Goal: Task Accomplishment & Management: Manage account settings

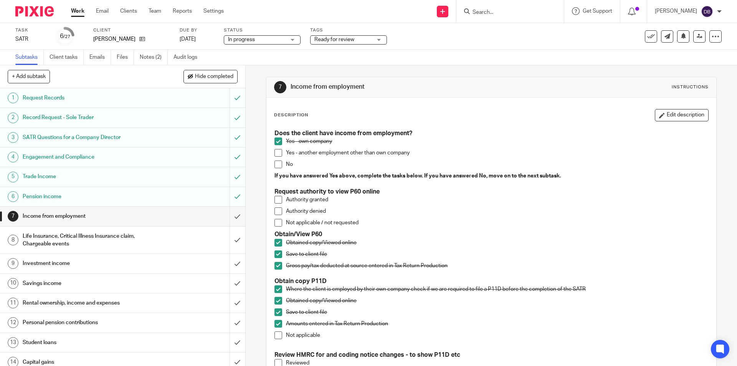
scroll to position [115, 0]
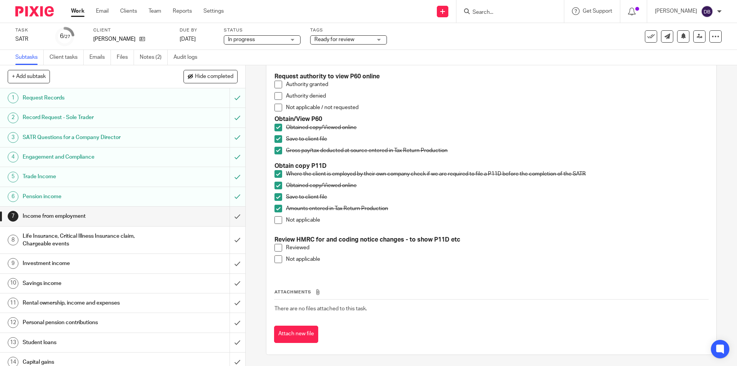
click at [278, 258] on span at bounding box center [278, 259] width 8 height 8
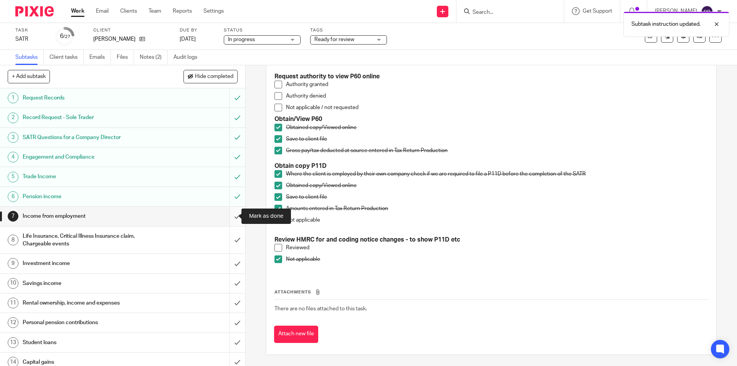
click at [229, 214] on input "submit" at bounding box center [122, 215] width 245 height 19
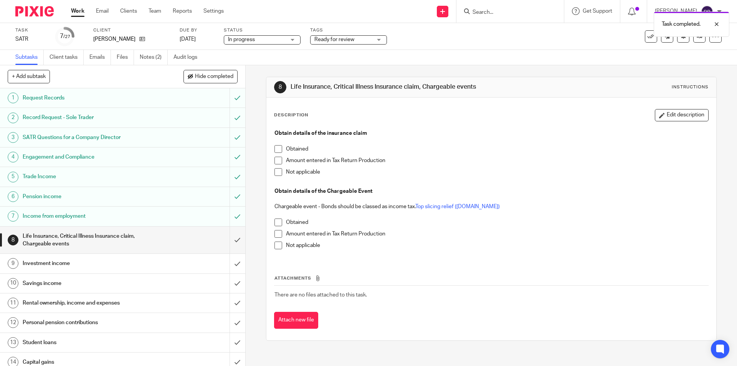
click at [277, 173] on span at bounding box center [278, 172] width 8 height 8
click at [275, 242] on span at bounding box center [278, 245] width 8 height 8
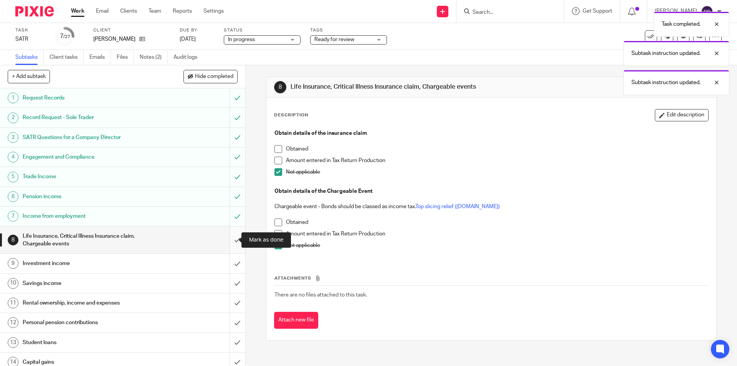
click at [227, 239] on input "submit" at bounding box center [122, 239] width 245 height 27
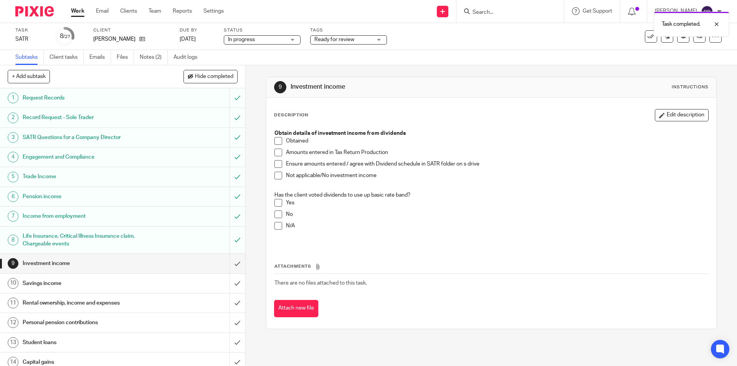
click at [275, 176] on span at bounding box center [278, 175] width 8 height 8
click at [275, 177] on span at bounding box center [278, 175] width 8 height 8
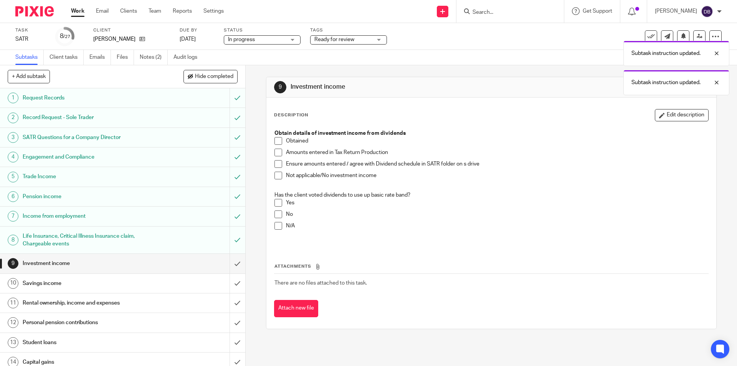
click at [274, 142] on span at bounding box center [278, 141] width 8 height 8
click at [274, 153] on span at bounding box center [278, 152] width 8 height 8
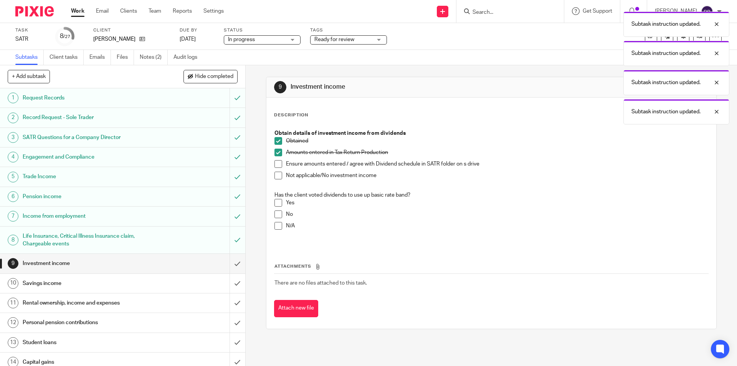
click at [275, 166] on span at bounding box center [278, 164] width 8 height 8
click at [275, 225] on span at bounding box center [278, 226] width 8 height 8
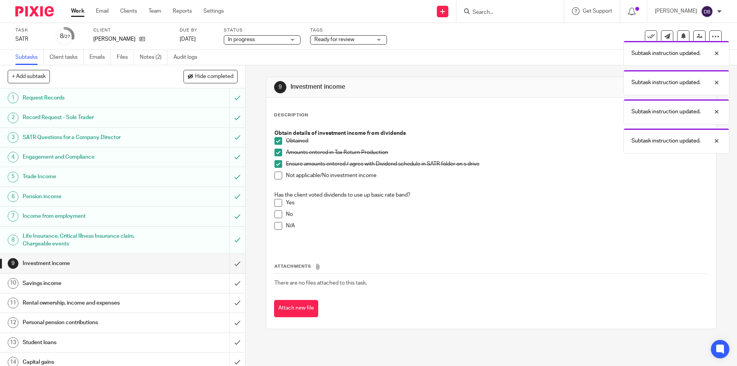
click at [275, 225] on span at bounding box center [278, 226] width 8 height 8
click at [230, 261] on input "submit" at bounding box center [122, 263] width 245 height 19
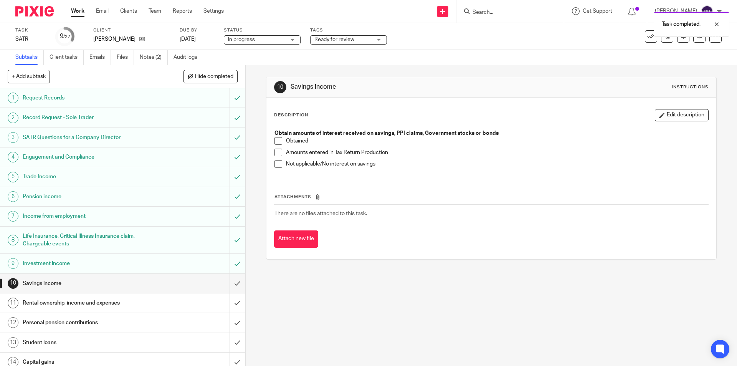
click at [274, 167] on span at bounding box center [278, 164] width 8 height 8
click at [228, 280] on input "submit" at bounding box center [122, 283] width 245 height 19
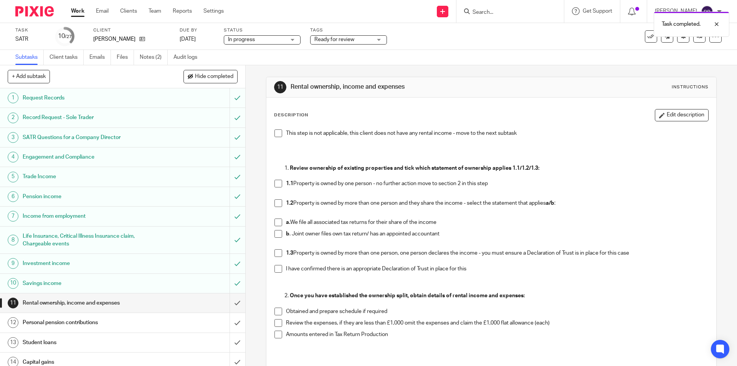
click at [274, 135] on span at bounding box center [278, 133] width 8 height 8
click at [230, 299] on input "submit" at bounding box center [122, 302] width 245 height 19
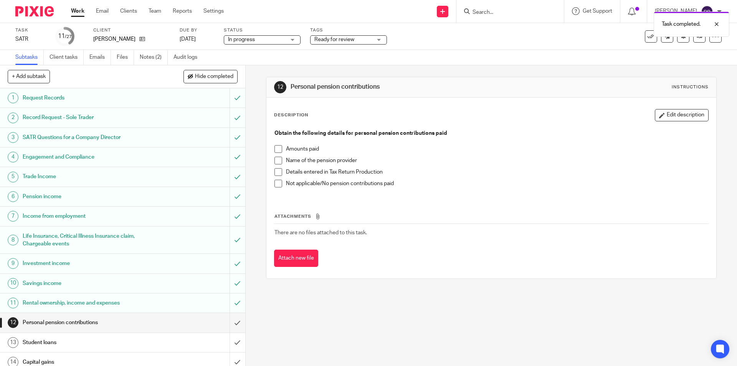
click at [277, 181] on span at bounding box center [278, 184] width 8 height 8
click at [228, 322] on input "submit" at bounding box center [122, 322] width 245 height 19
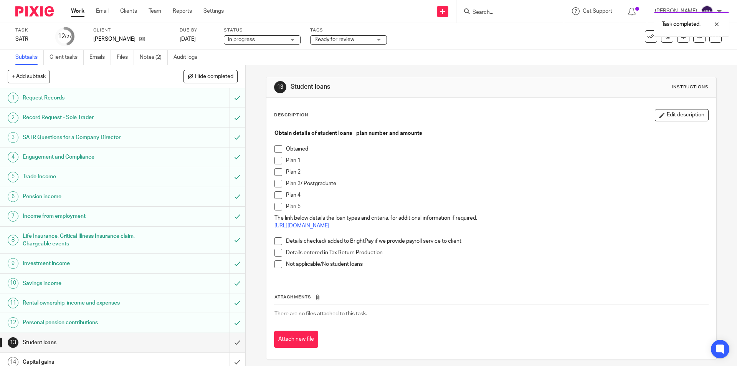
click at [276, 264] on span at bounding box center [278, 264] width 8 height 8
click at [231, 342] on input "submit" at bounding box center [122, 342] width 245 height 19
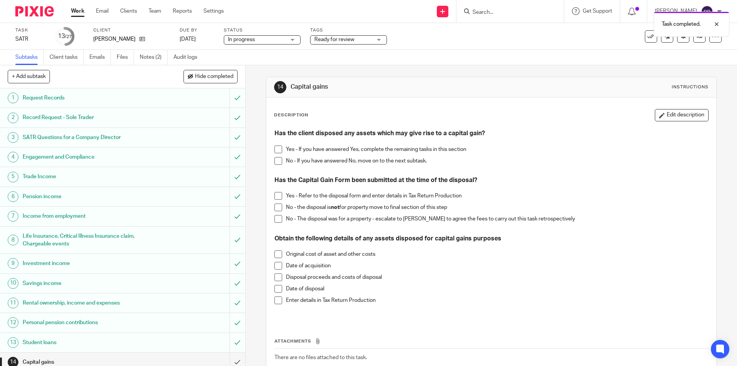
click at [277, 162] on span at bounding box center [278, 161] width 8 height 8
click at [227, 358] on input "submit" at bounding box center [121, 361] width 243 height 19
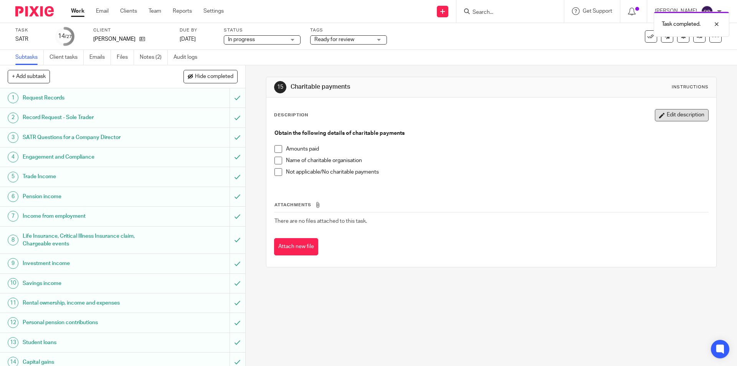
click at [679, 111] on button "Edit description" at bounding box center [681, 115] width 54 height 12
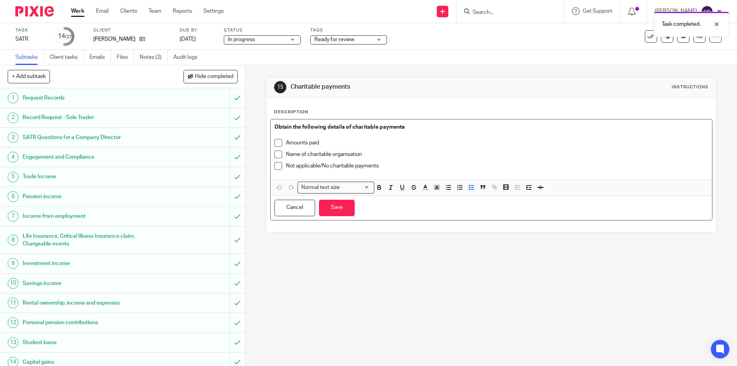
click at [391, 163] on p "Not applicable/No charitable payments" at bounding box center [497, 166] width 422 height 8
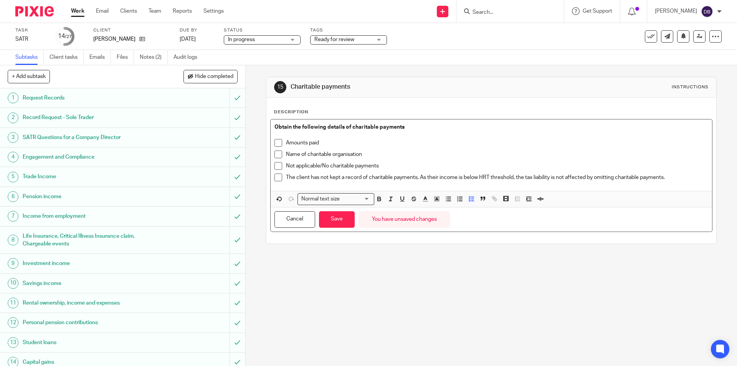
click at [276, 178] on span at bounding box center [278, 177] width 8 height 8
click at [336, 218] on button "Save" at bounding box center [337, 219] width 36 height 16
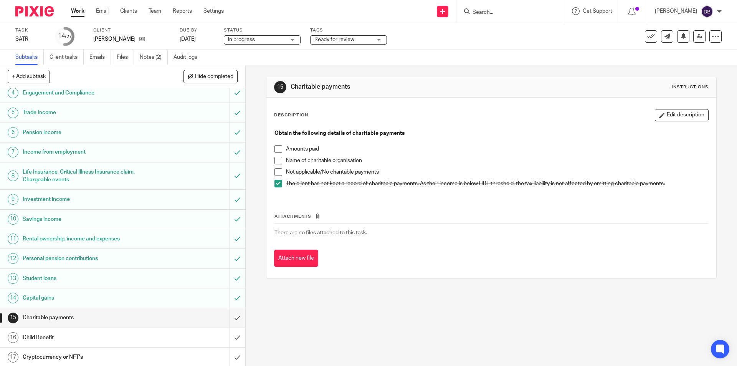
scroll to position [115, 0]
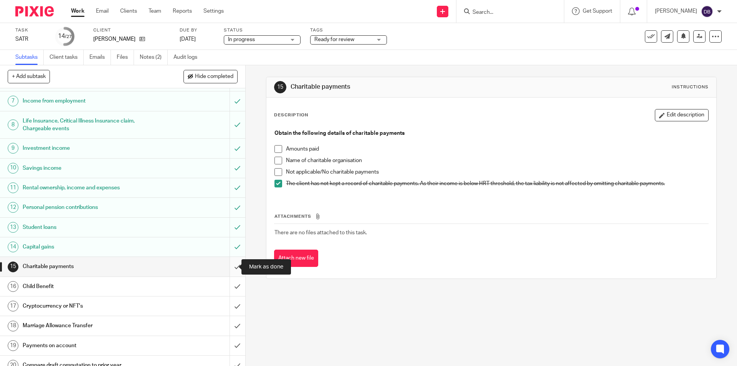
click at [230, 265] on input "submit" at bounding box center [122, 266] width 245 height 19
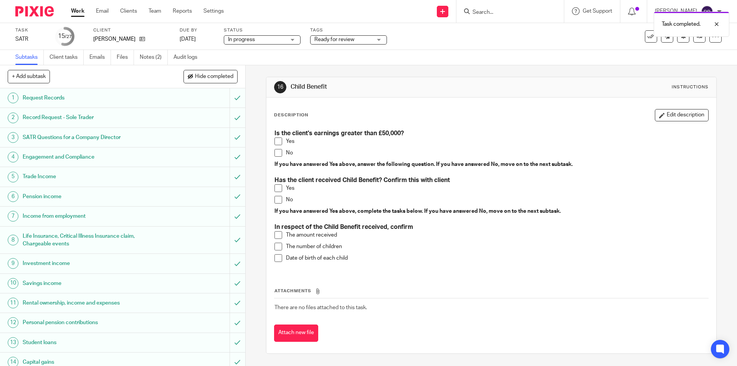
click at [277, 153] on span at bounding box center [278, 153] width 8 height 8
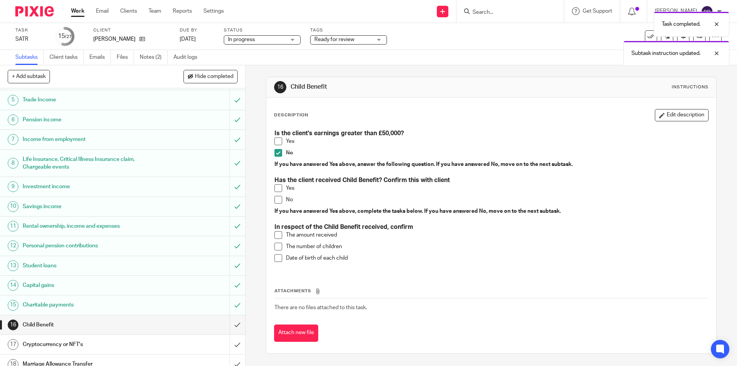
scroll to position [153, 0]
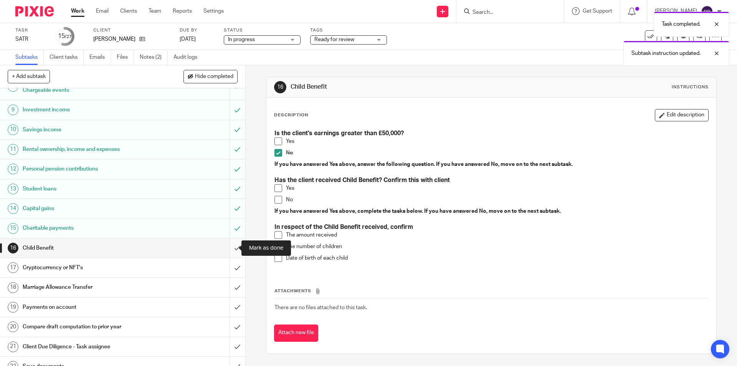
click at [231, 245] on input "submit" at bounding box center [122, 247] width 245 height 19
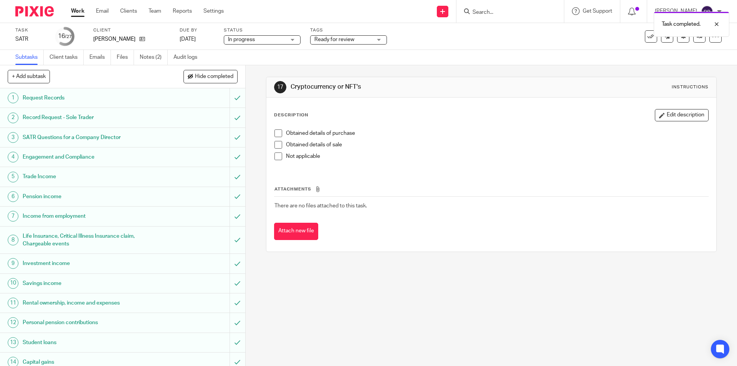
click at [275, 156] on span at bounding box center [278, 156] width 8 height 8
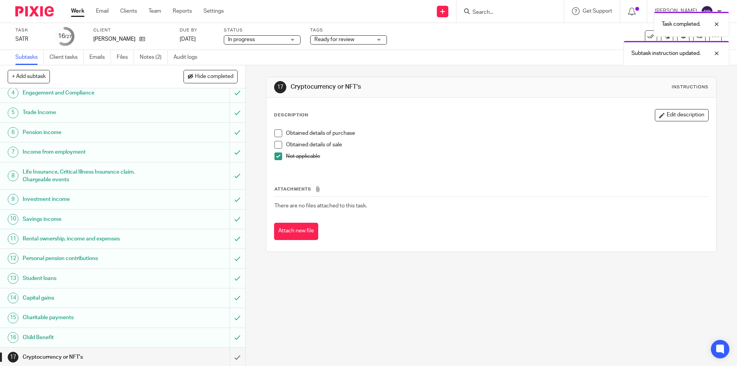
scroll to position [153, 0]
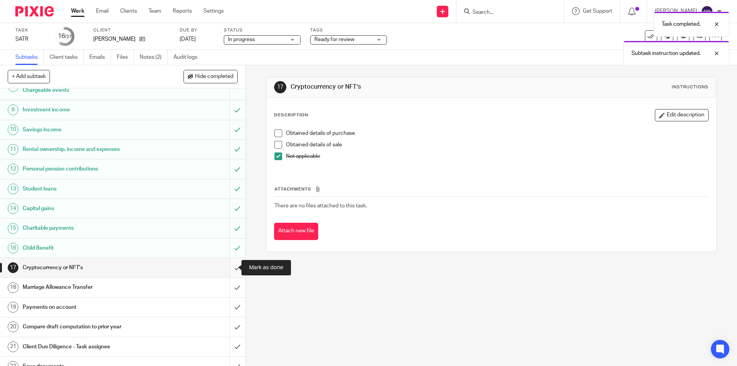
click at [228, 266] on input "submit" at bounding box center [122, 267] width 245 height 19
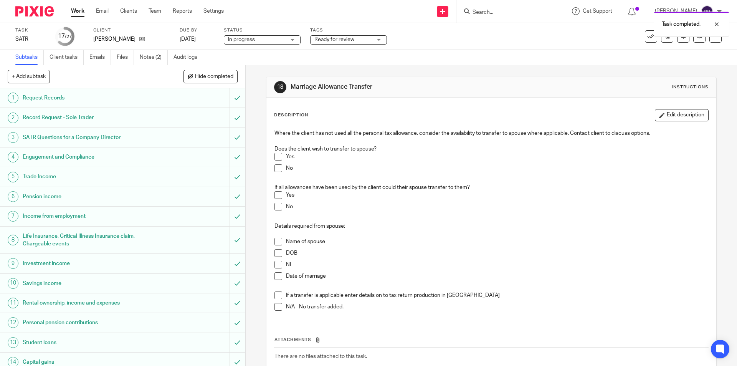
click at [276, 168] on span at bounding box center [278, 168] width 8 height 8
click at [274, 207] on span at bounding box center [278, 207] width 8 height 8
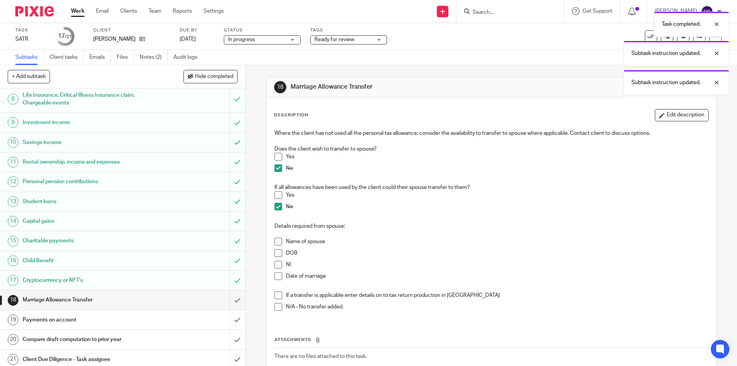
scroll to position [179, 0]
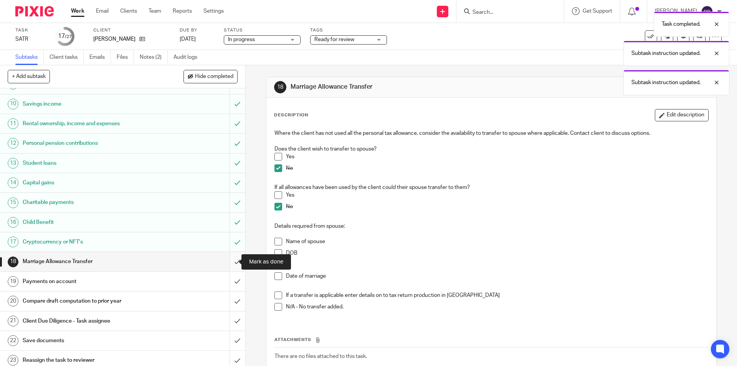
click at [228, 259] on input "submit" at bounding box center [122, 261] width 245 height 19
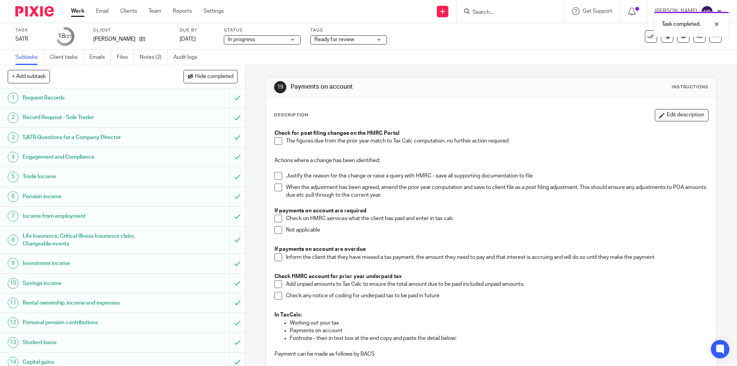
click at [276, 141] on span at bounding box center [278, 141] width 8 height 8
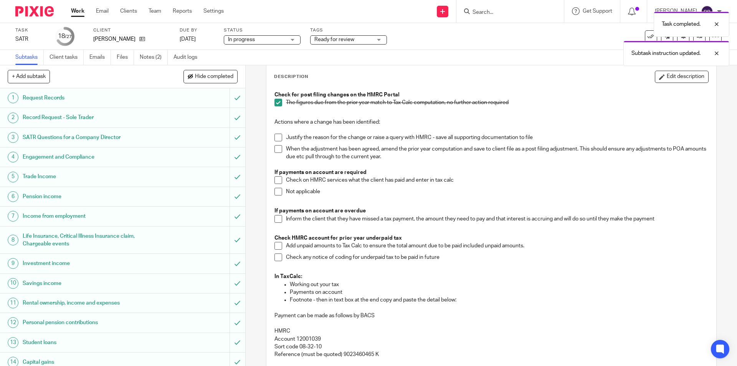
scroll to position [64, 0]
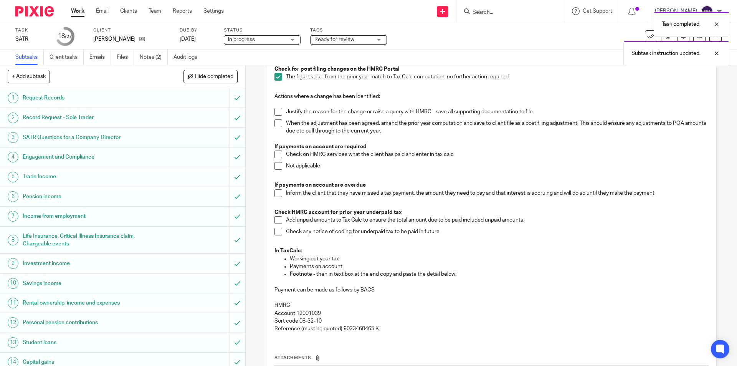
click at [274, 167] on span at bounding box center [278, 166] width 8 height 8
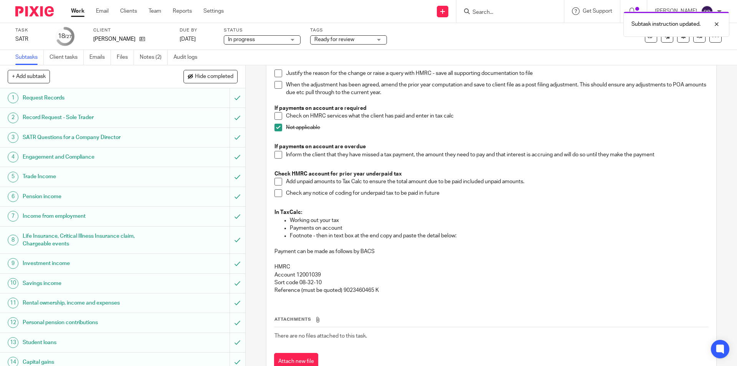
scroll to position [130, 0]
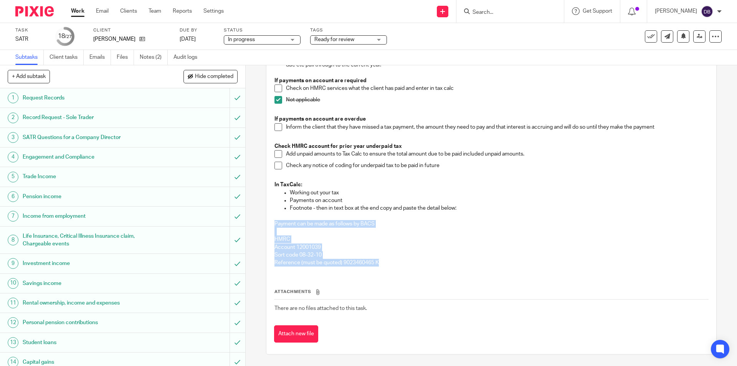
drag, startPoint x: 277, startPoint y: 224, endPoint x: 380, endPoint y: 261, distance: 109.2
click at [380, 261] on div "Check for post filing changes on the HMRC Portal The figures due from the prior…" at bounding box center [490, 133] width 441 height 277
copy div "Payment can be made as follows by BACS HMRC Account 12001039 Sort code 08-32-10…"
click at [266, 243] on div "19 Payments on account Instructions Description Edit description Check for post…" at bounding box center [491, 150] width 450 height 407
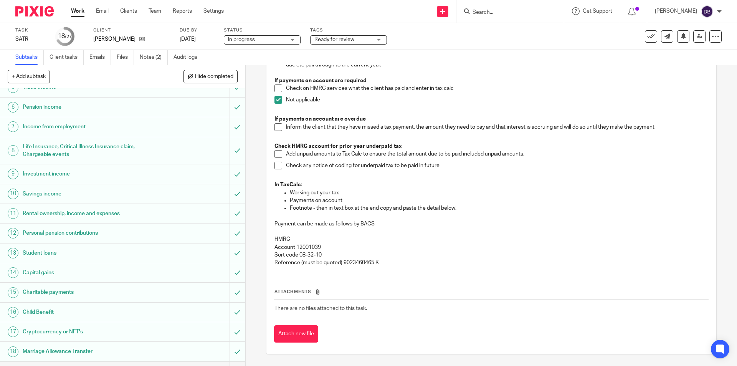
scroll to position [179, 0]
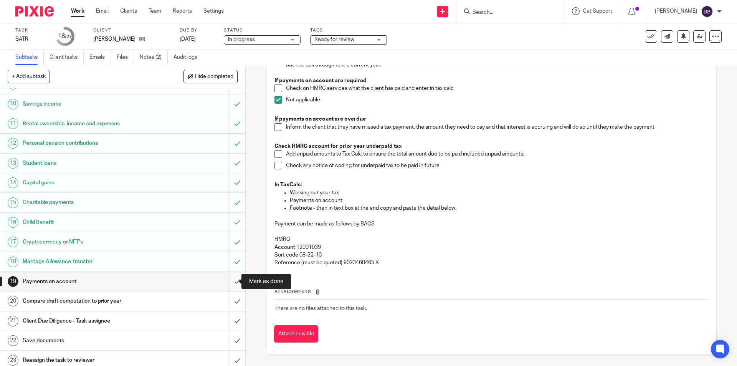
click at [227, 280] on input "submit" at bounding box center [122, 281] width 245 height 19
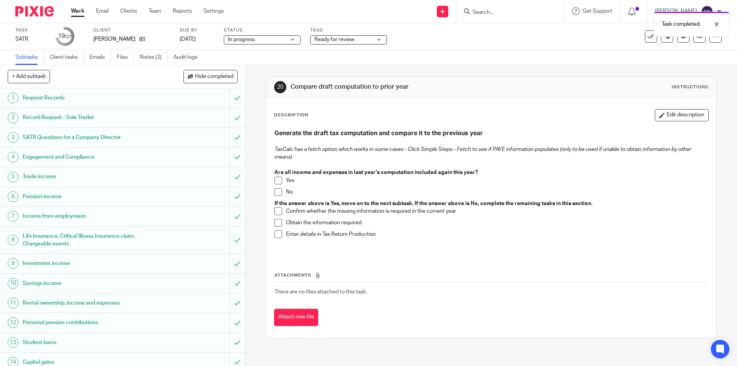
click at [276, 181] on span at bounding box center [278, 180] width 8 height 8
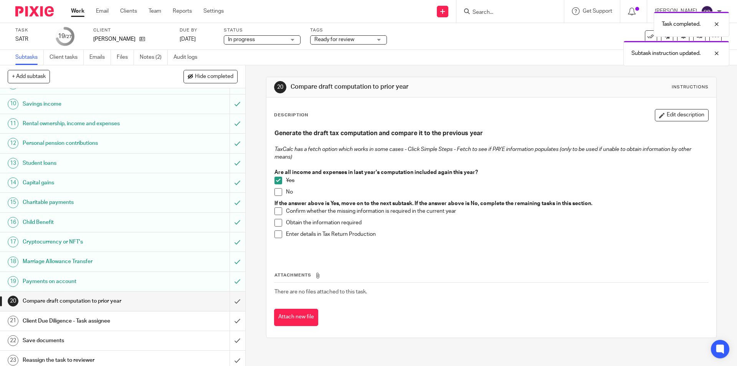
scroll to position [262, 0]
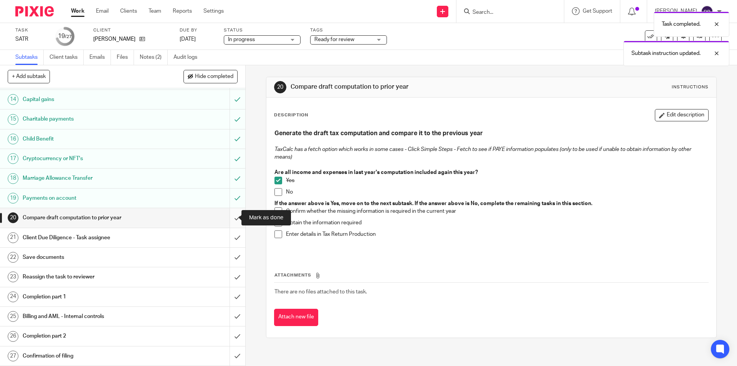
click at [230, 219] on input "submit" at bounding box center [122, 217] width 245 height 19
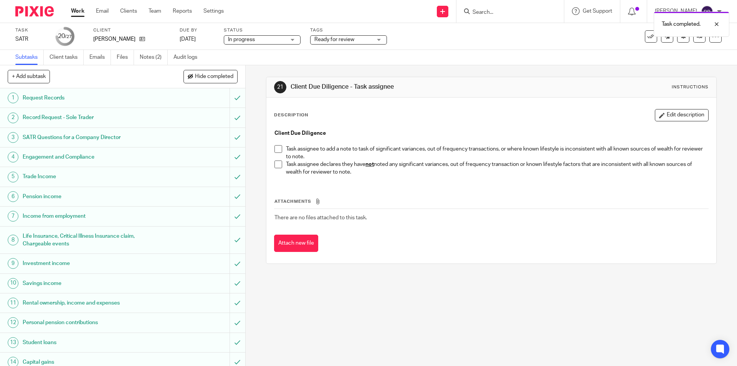
click at [278, 163] on span at bounding box center [278, 164] width 8 height 8
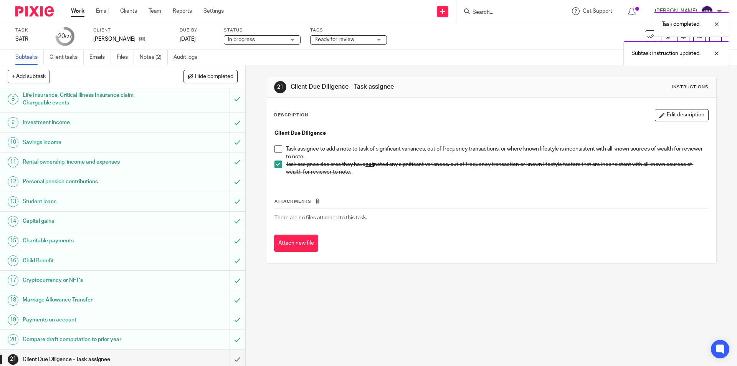
scroll to position [204, 0]
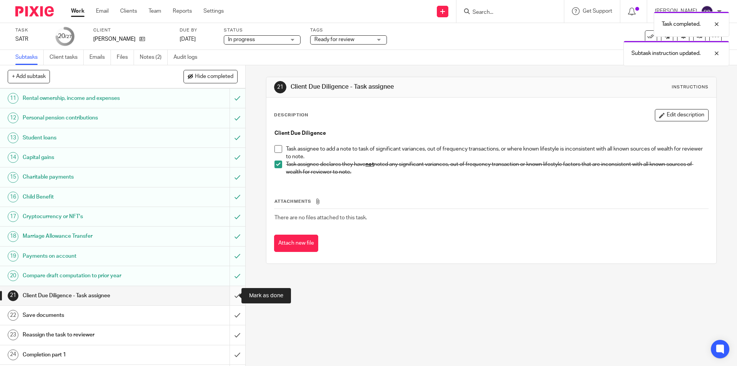
click at [230, 295] on input "submit" at bounding box center [122, 295] width 245 height 19
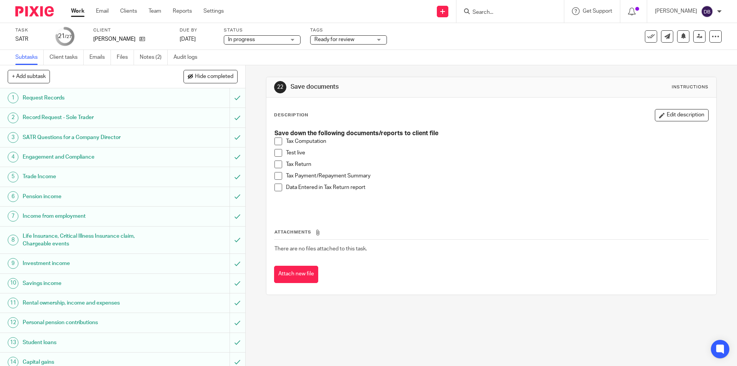
click at [275, 138] on span at bounding box center [278, 141] width 8 height 8
click at [277, 154] on span at bounding box center [278, 153] width 8 height 8
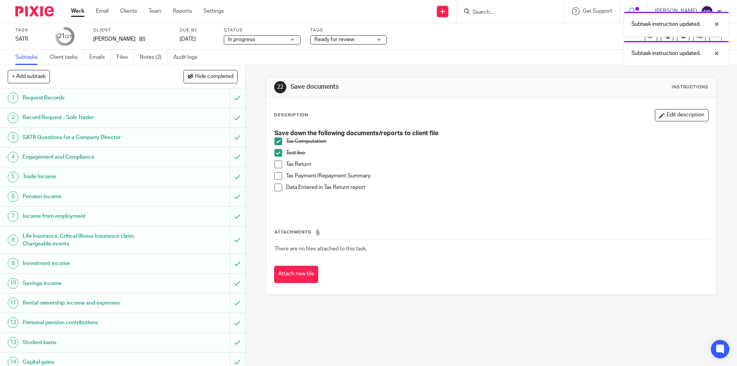
click at [277, 167] on span at bounding box center [278, 164] width 8 height 8
click at [276, 174] on span at bounding box center [278, 176] width 8 height 8
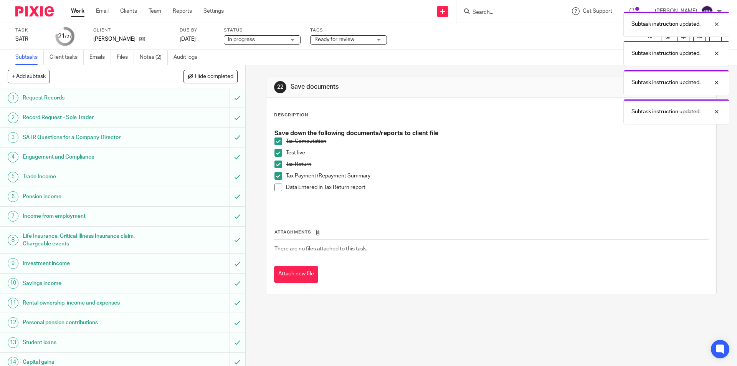
click at [277, 190] on span at bounding box center [278, 187] width 8 height 8
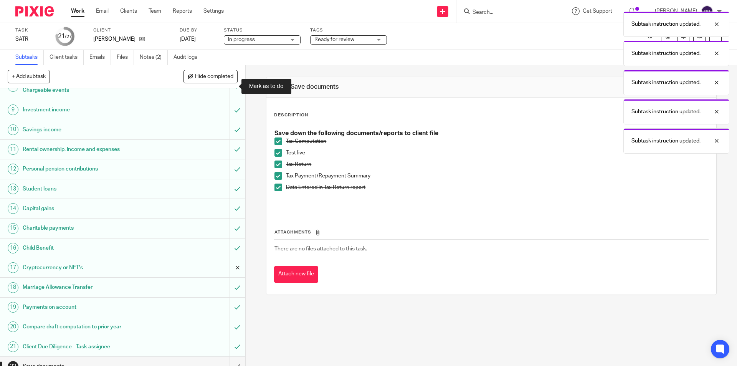
scroll to position [179, 0]
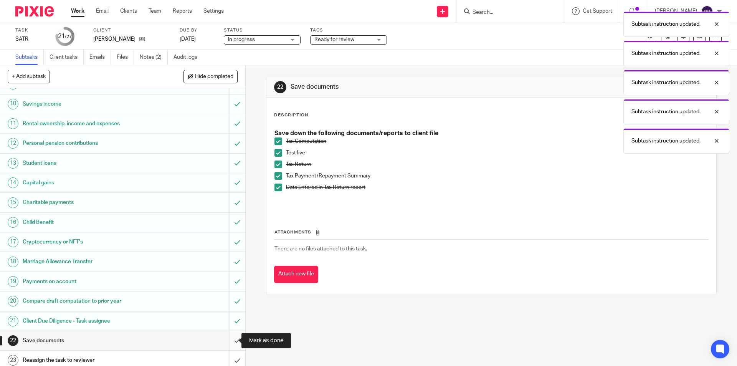
click at [230, 338] on input "submit" at bounding box center [122, 340] width 245 height 19
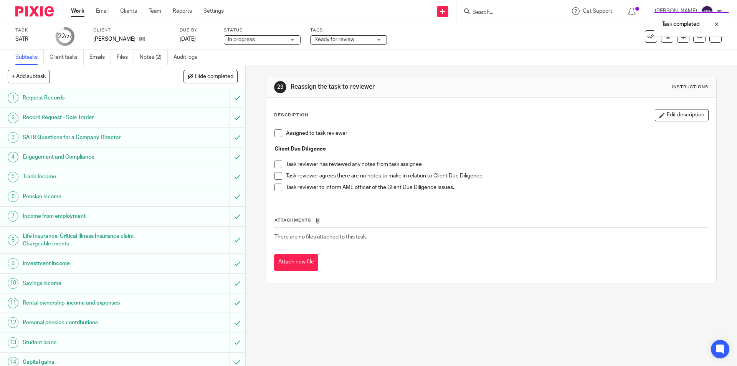
click at [279, 134] on span at bounding box center [278, 133] width 8 height 8
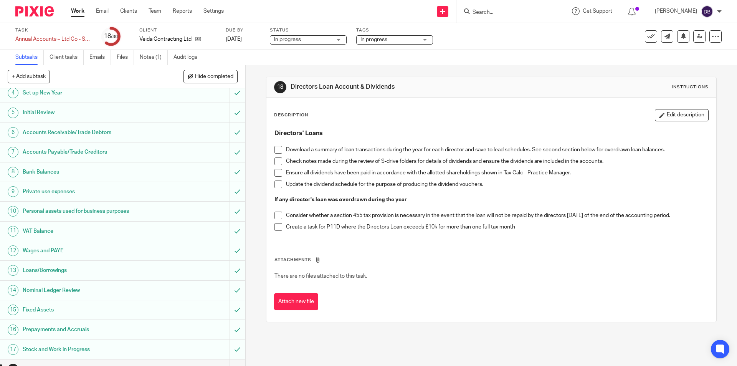
scroll to position [128, 0]
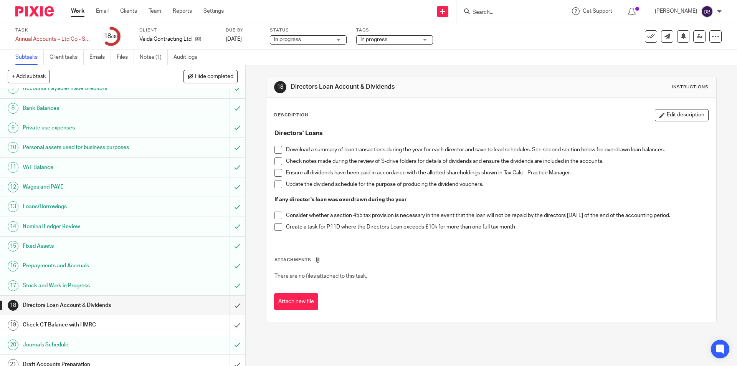
click at [275, 150] on span at bounding box center [278, 150] width 8 height 8
click at [275, 162] on span at bounding box center [278, 161] width 8 height 8
click at [276, 172] on span at bounding box center [278, 173] width 8 height 8
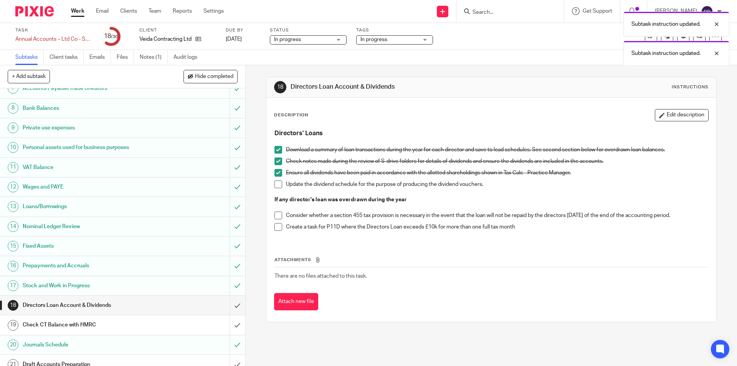
click at [277, 186] on span at bounding box center [278, 184] width 8 height 8
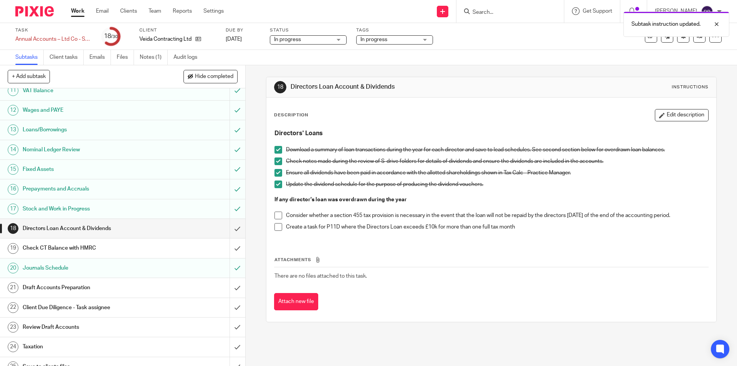
scroll to position [256, 0]
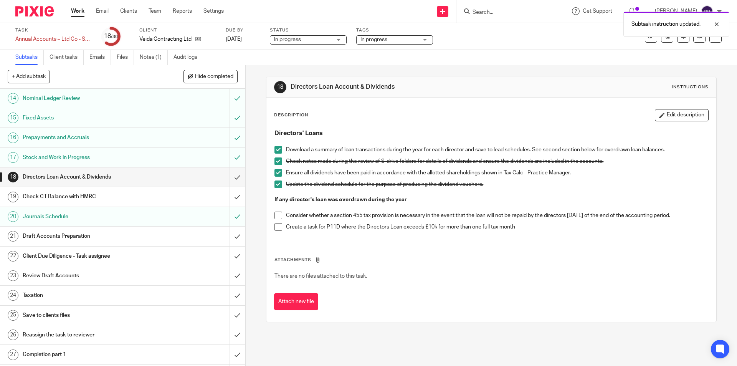
click at [197, 195] on div "Check CT Balance with HMRC" at bounding box center [122, 197] width 199 height 12
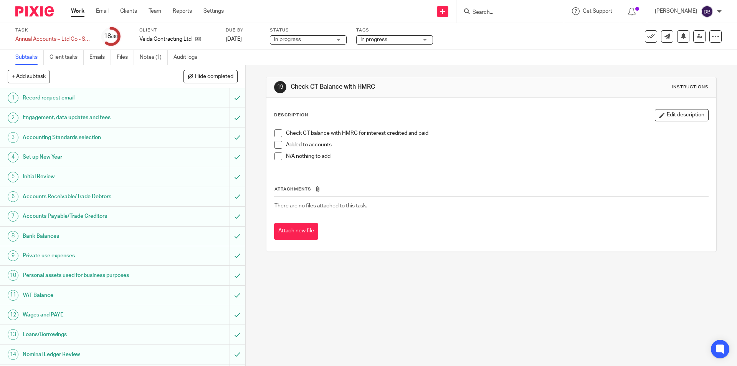
click at [275, 134] on span at bounding box center [278, 133] width 8 height 8
click at [274, 155] on span at bounding box center [278, 156] width 8 height 8
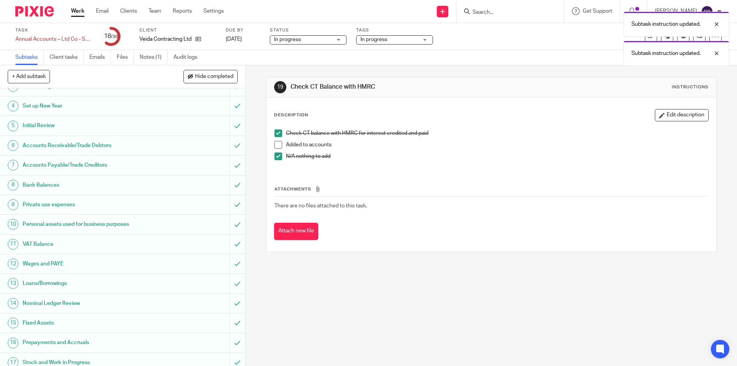
scroll to position [128, 0]
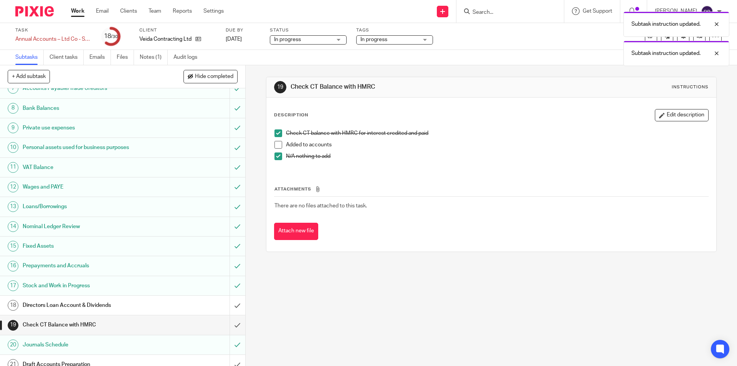
click at [277, 157] on span at bounding box center [278, 156] width 8 height 8
click at [276, 147] on span at bounding box center [278, 145] width 8 height 8
click at [227, 323] on input "submit" at bounding box center [122, 324] width 245 height 19
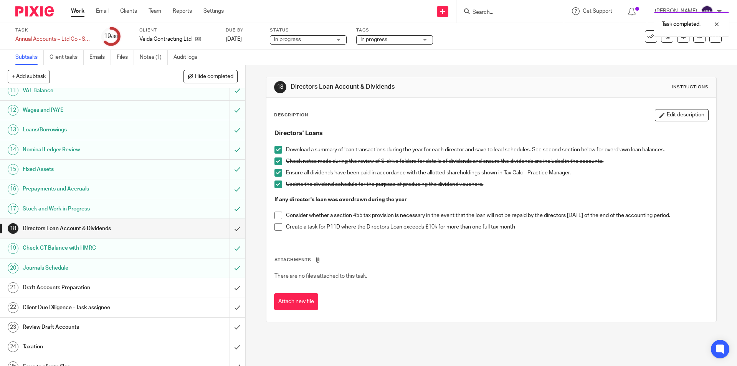
scroll to position [269, 0]
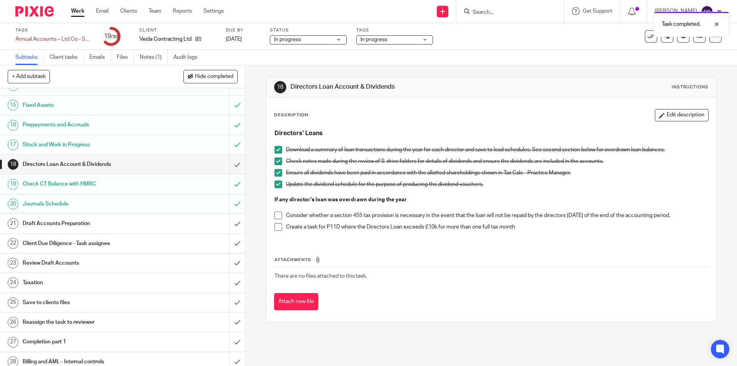
click at [186, 223] on div "Draft Accounts Preparation" at bounding box center [122, 224] width 199 height 12
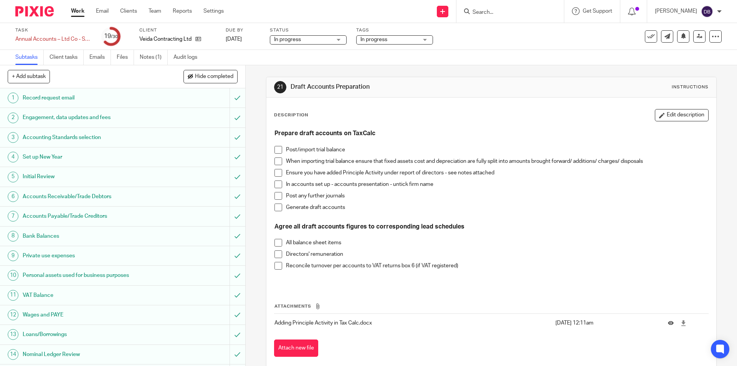
click at [278, 149] on span at bounding box center [278, 150] width 8 height 8
click at [274, 173] on span at bounding box center [278, 173] width 8 height 8
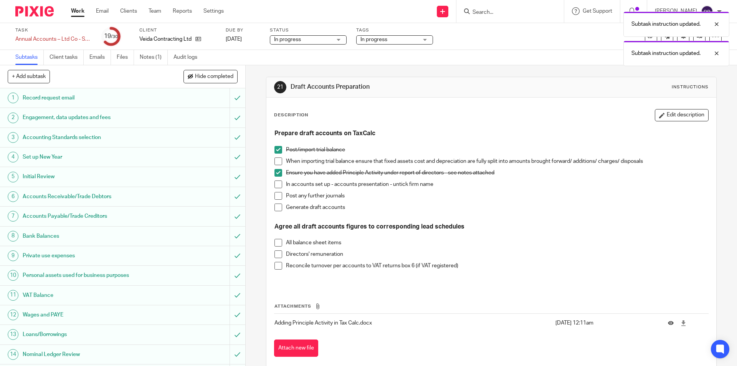
click at [274, 183] on span at bounding box center [278, 184] width 8 height 8
click at [277, 196] on span at bounding box center [278, 196] width 8 height 8
click at [277, 207] on span at bounding box center [278, 207] width 8 height 8
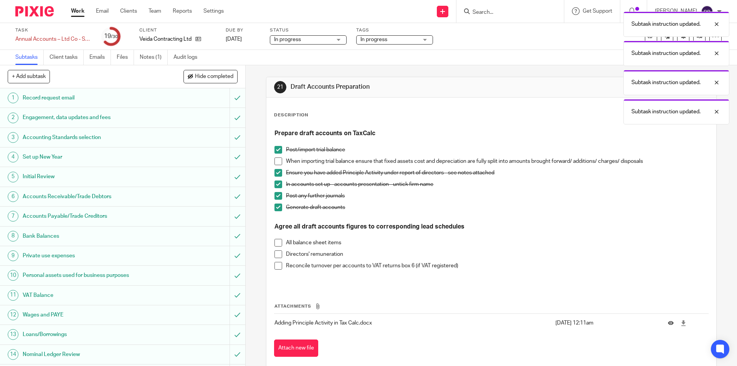
click at [275, 239] on span at bounding box center [278, 243] width 8 height 8
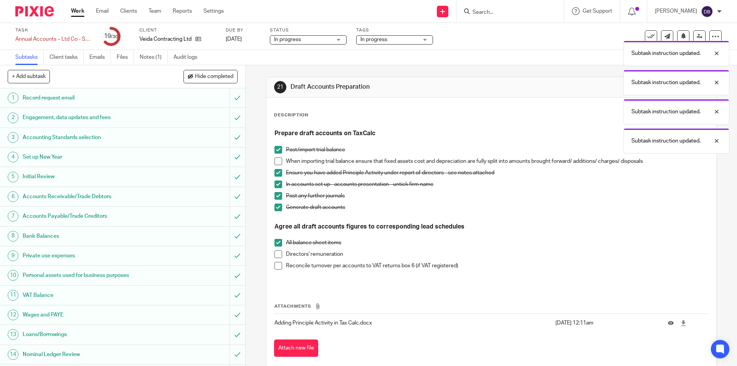
click at [275, 256] on span at bounding box center [278, 254] width 8 height 8
click at [277, 267] on span at bounding box center [278, 266] width 8 height 8
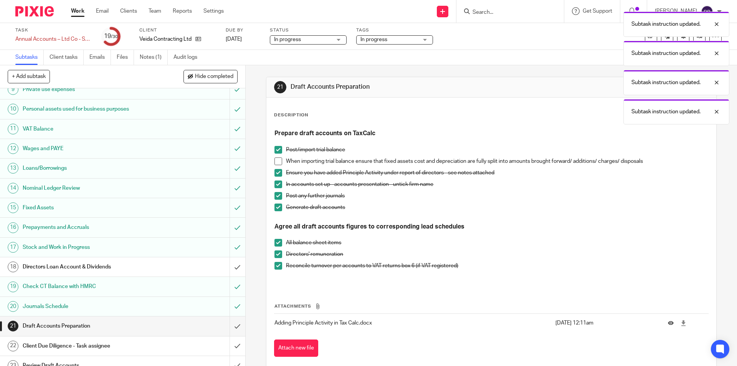
scroll to position [243, 0]
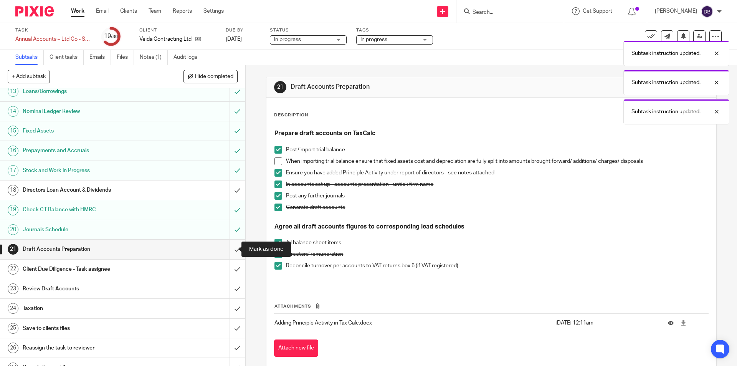
click at [228, 248] on input "submit" at bounding box center [122, 248] width 245 height 19
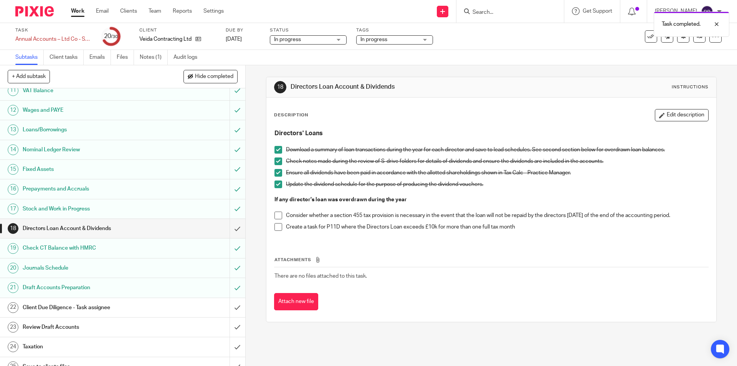
scroll to position [256, 0]
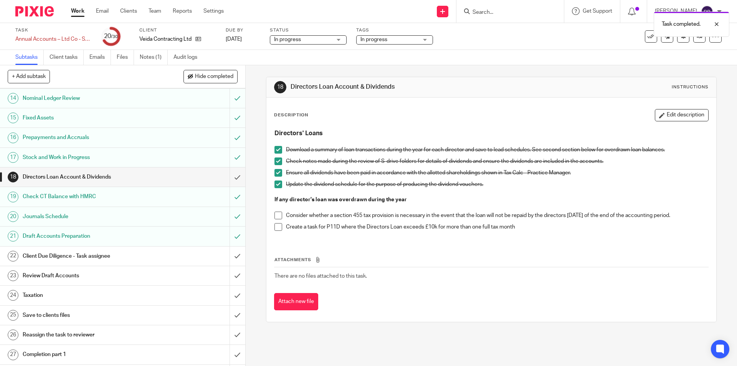
click at [193, 254] on div "Client Due Diligence - Task assignee" at bounding box center [122, 256] width 199 height 12
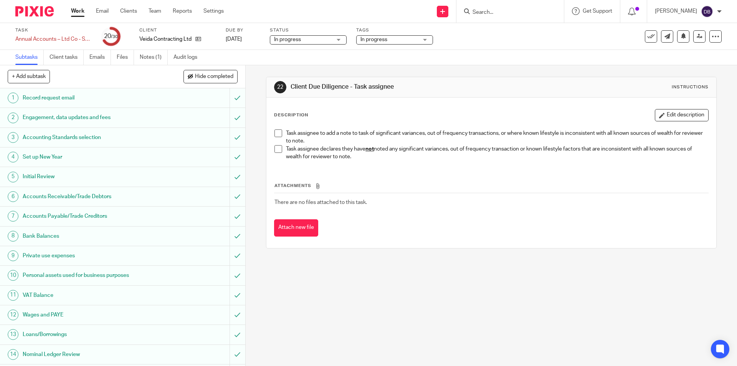
click at [274, 150] on span at bounding box center [278, 149] width 8 height 8
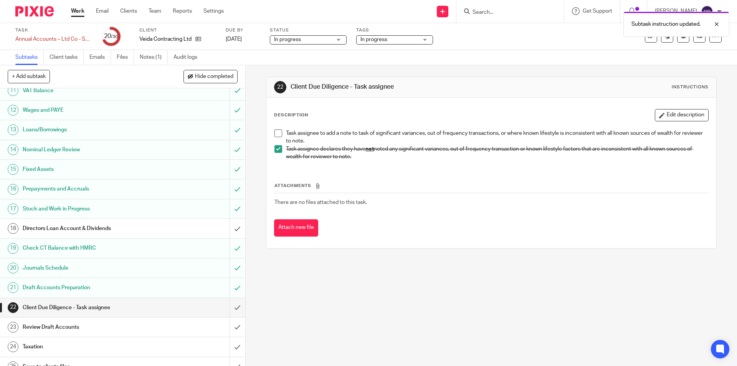
scroll to position [256, 0]
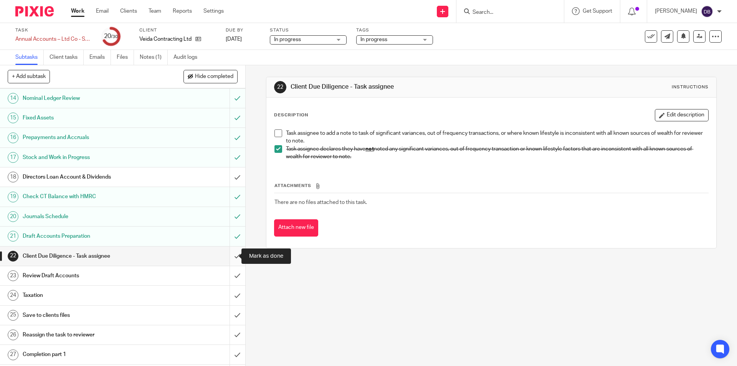
click at [225, 252] on input "submit" at bounding box center [122, 255] width 245 height 19
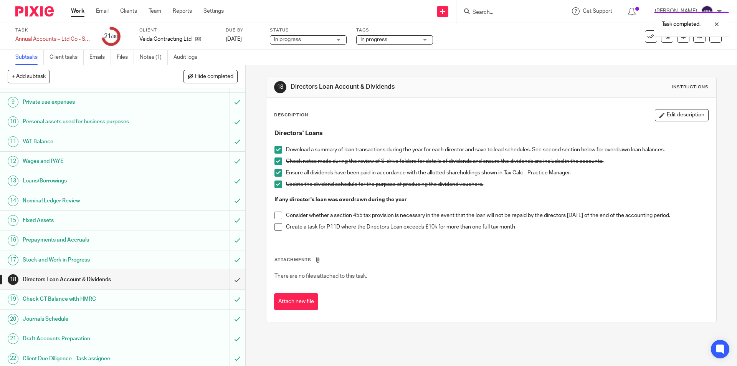
scroll to position [218, 0]
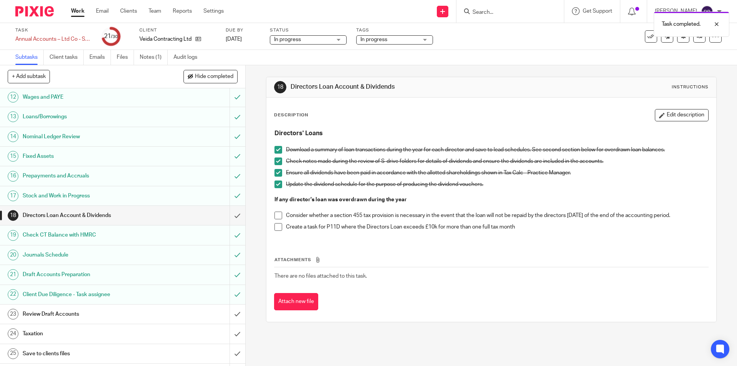
click at [195, 312] on div "Review Draft Accounts" at bounding box center [122, 314] width 199 height 12
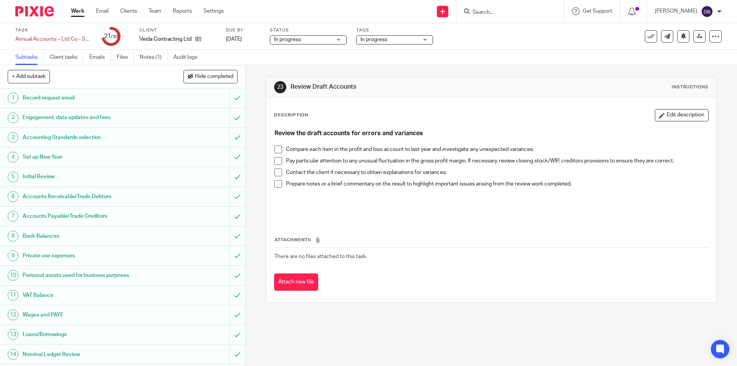
click at [277, 149] on span at bounding box center [278, 149] width 8 height 8
click at [276, 157] on span at bounding box center [278, 161] width 8 height 8
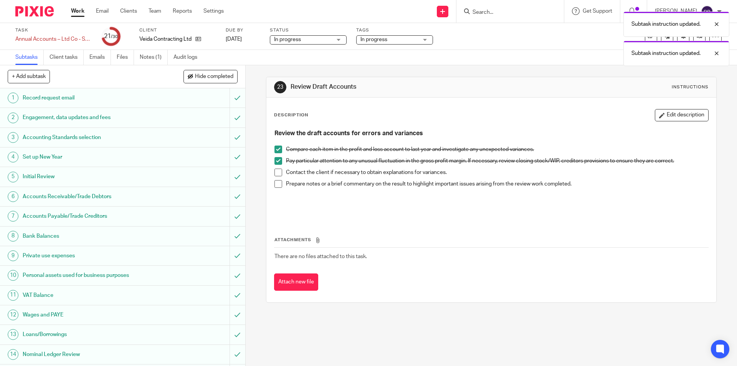
click at [276, 184] on span at bounding box center [278, 184] width 8 height 8
click at [277, 172] on span at bounding box center [278, 172] width 8 height 8
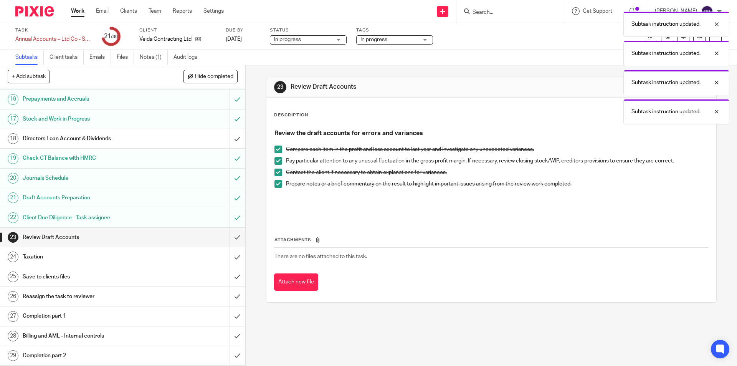
scroll to position [314, 0]
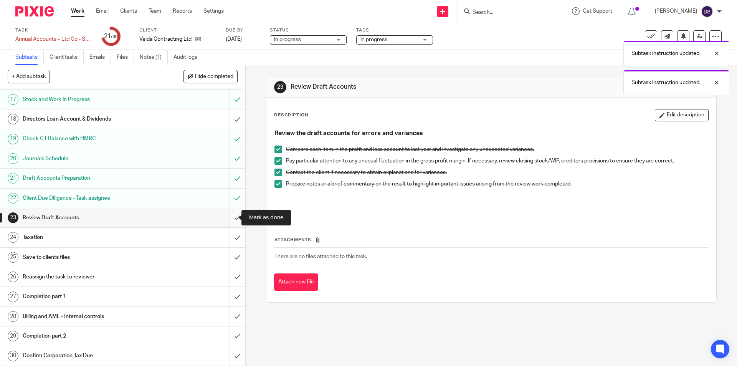
click at [231, 214] on input "submit" at bounding box center [122, 217] width 245 height 19
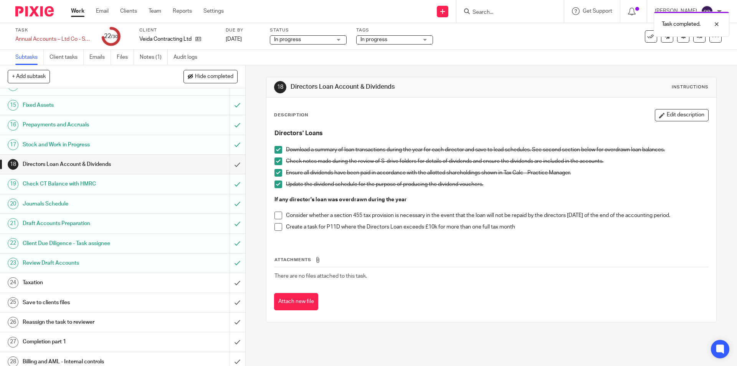
scroll to position [314, 0]
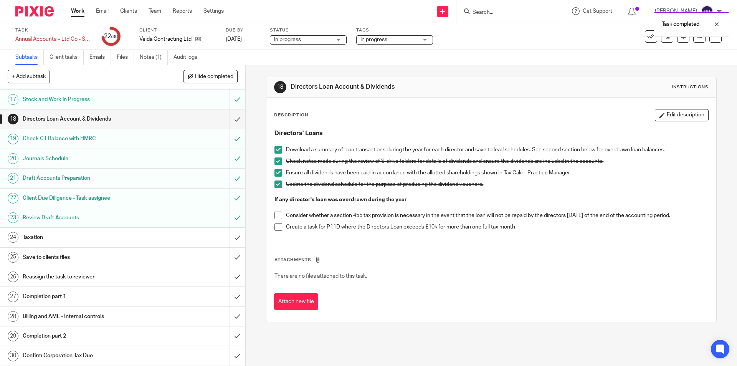
click at [193, 234] on div "Taxation" at bounding box center [122, 237] width 199 height 12
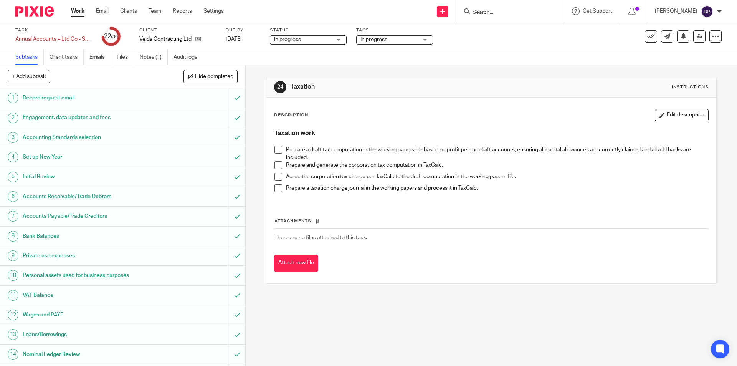
click at [278, 148] on span at bounding box center [278, 150] width 8 height 8
click at [277, 165] on span at bounding box center [278, 165] width 8 height 8
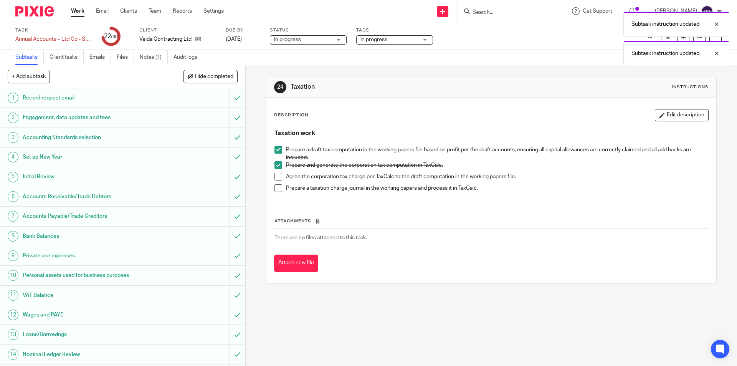
click at [277, 176] on span at bounding box center [278, 177] width 8 height 8
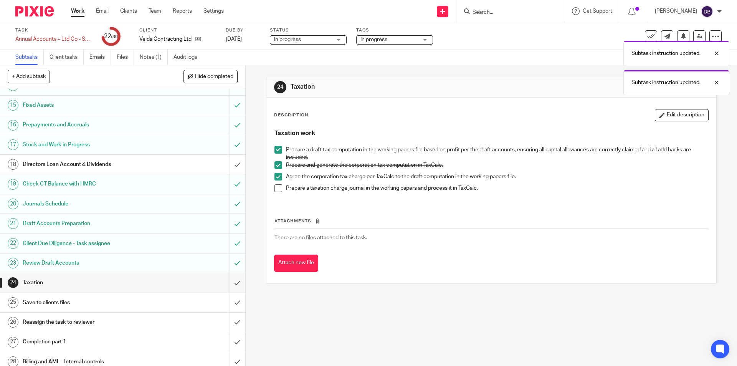
scroll to position [314, 0]
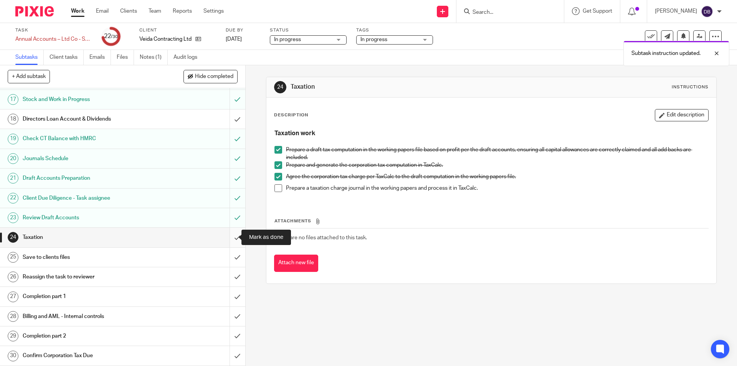
click at [228, 236] on input "submit" at bounding box center [122, 237] width 245 height 19
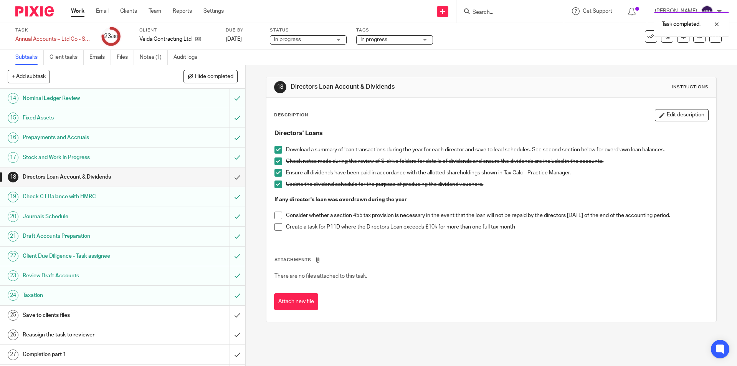
scroll to position [314, 0]
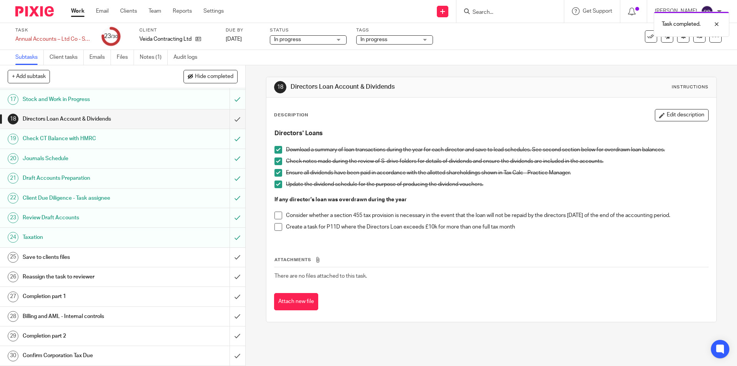
click at [163, 256] on div "Save to clients files" at bounding box center [122, 257] width 199 height 12
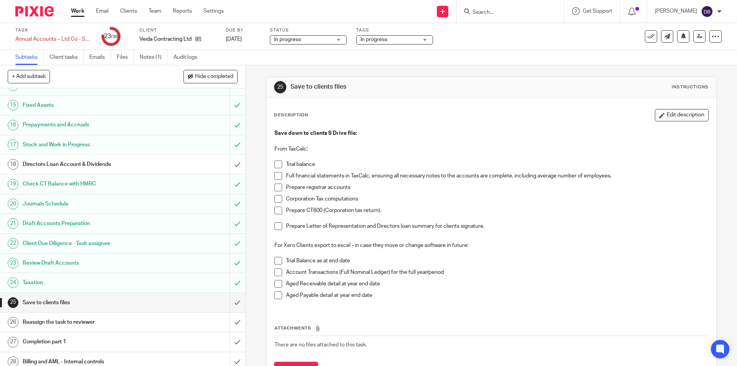
scroll to position [314, 0]
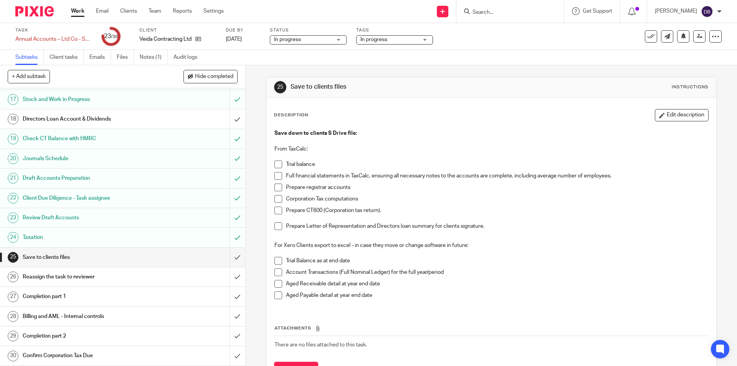
click at [274, 161] on span at bounding box center [278, 164] width 8 height 8
click at [276, 174] on span at bounding box center [278, 176] width 8 height 8
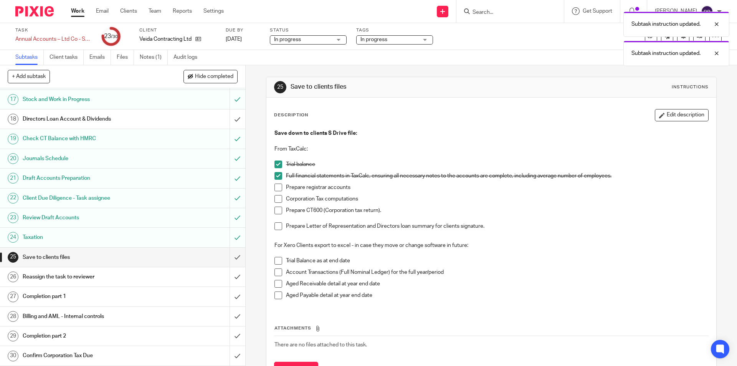
click at [276, 185] on span at bounding box center [278, 187] width 8 height 8
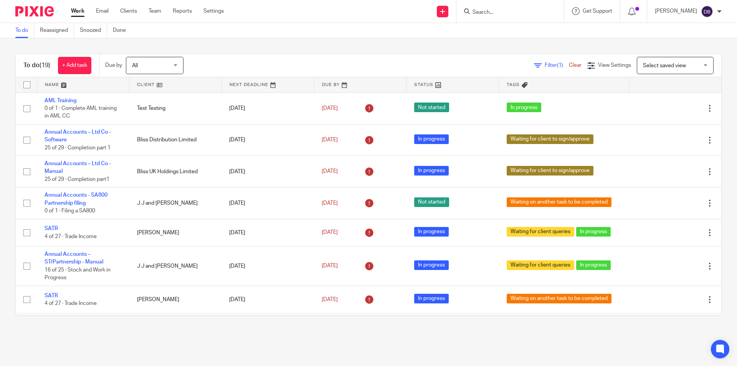
scroll to position [228, 0]
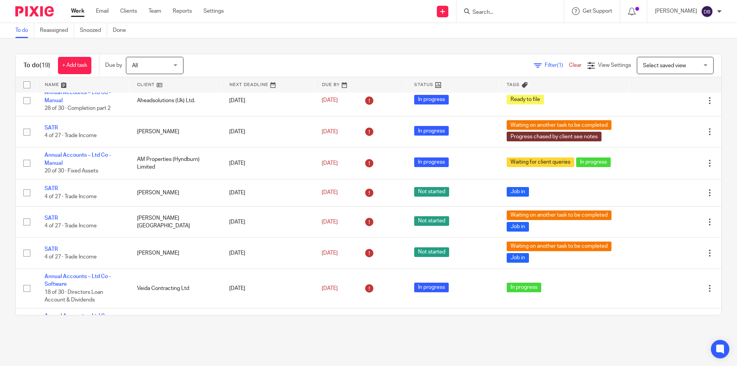
click at [478, 15] on input "Search" at bounding box center [505, 12] width 69 height 7
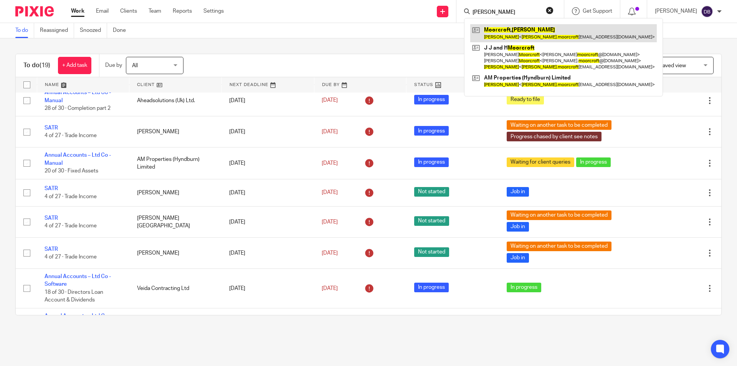
type input "[PERSON_NAME]"
click at [514, 30] on link at bounding box center [563, 33] width 186 height 18
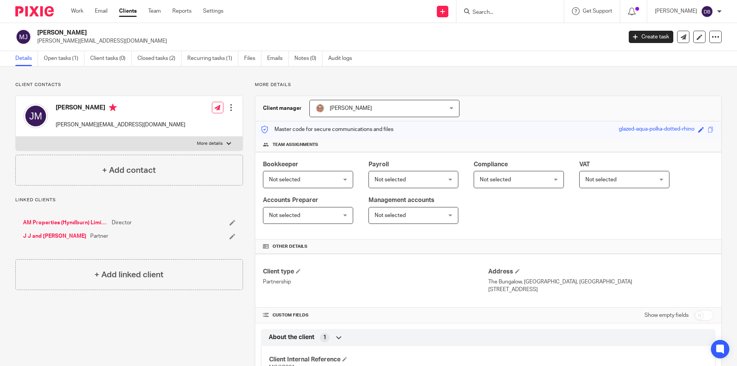
click at [219, 142] on p "More details" at bounding box center [210, 143] width 26 height 6
click at [16, 137] on input "More details" at bounding box center [15, 136] width 0 height 0
checkbox input "true"
